Goal: Information Seeking & Learning: Learn about a topic

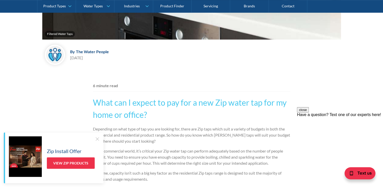
scroll to position [228, 0]
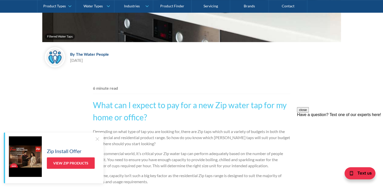
drag, startPoint x: 97, startPoint y: 138, endPoint x: 248, endPoint y: 117, distance: 152.7
click at [98, 138] on div at bounding box center [97, 138] width 5 height 5
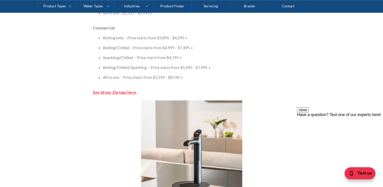
scroll to position [608, 0]
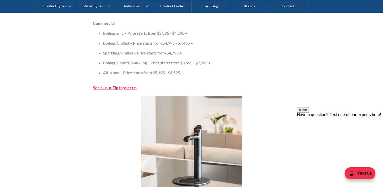
click at [130, 88] on strong "See all our Zip taps here." at bounding box center [115, 87] width 44 height 5
